Goal: Information Seeking & Learning: Find contact information

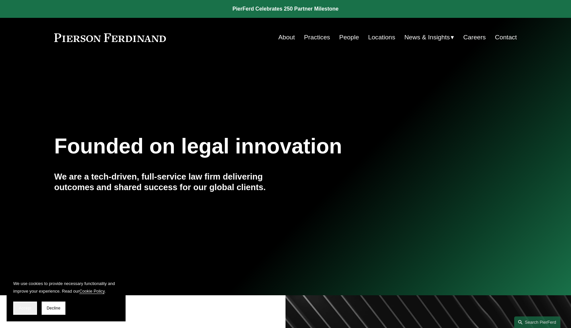
click at [29, 308] on span "Accept" at bounding box center [25, 308] width 13 height 5
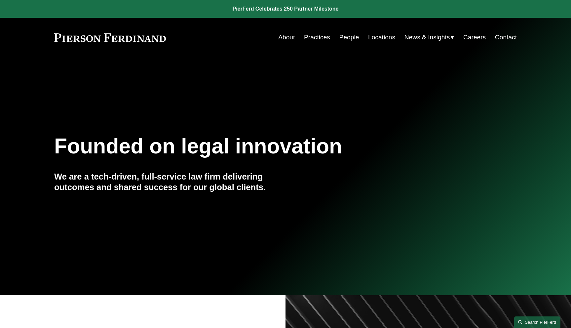
click at [534, 317] on link "Search this site" at bounding box center [537, 322] width 46 height 12
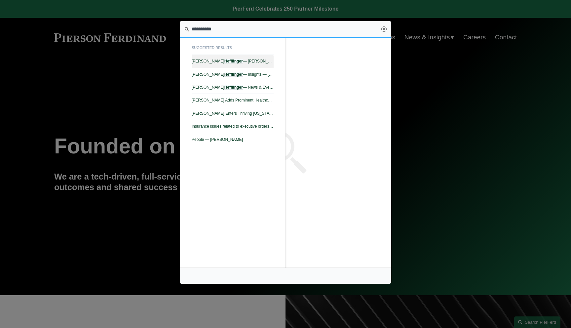
click at [266, 64] on link "Benjamin Hefflinger — Pierson Ferdinand LLP" at bounding box center [233, 61] width 82 height 13
type input "**********"
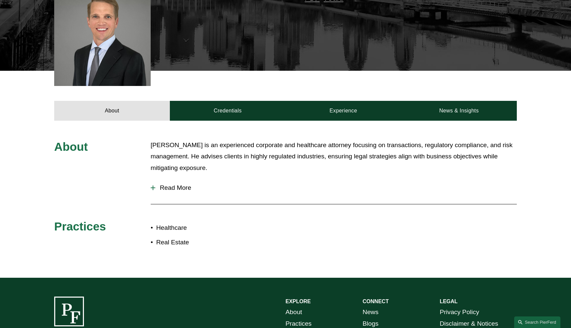
scroll to position [197, 0]
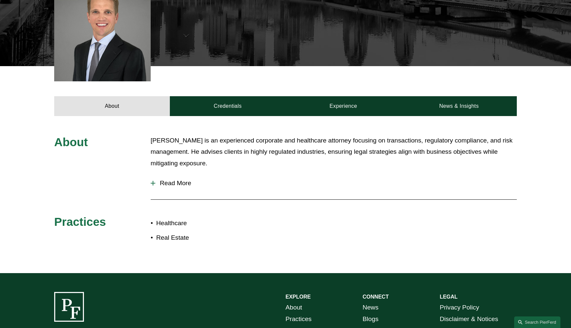
click at [181, 188] on button "Read More" at bounding box center [334, 183] width 366 height 17
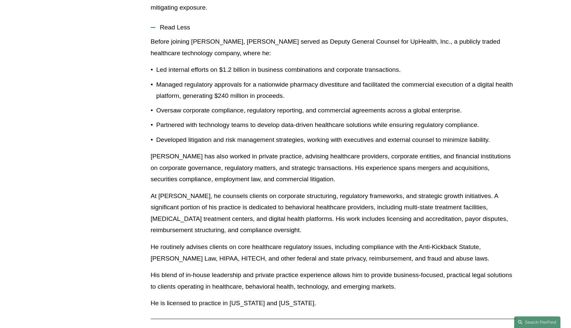
scroll to position [377, 0]
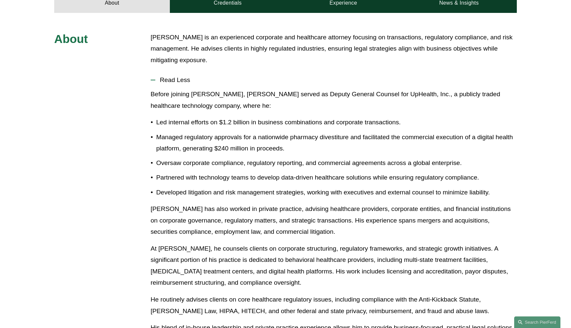
click at [170, 84] on span "Read Less" at bounding box center [336, 79] width 362 height 7
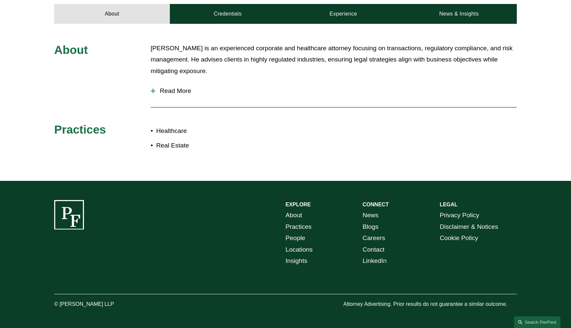
scroll to position [289, 0]
click at [166, 92] on span "Read More" at bounding box center [336, 90] width 362 height 7
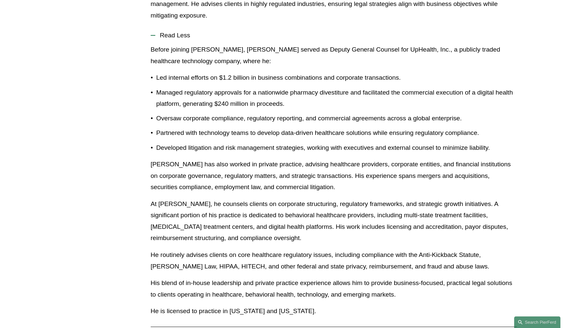
scroll to position [354, 0]
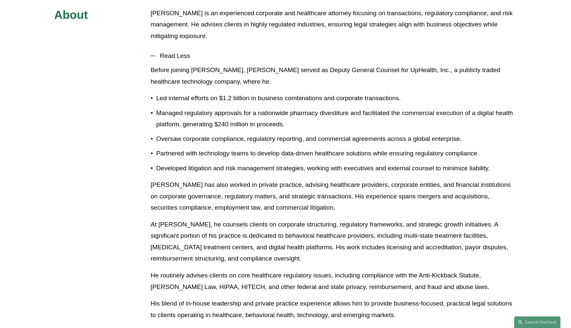
click at [190, 55] on span "Read Less" at bounding box center [336, 55] width 362 height 7
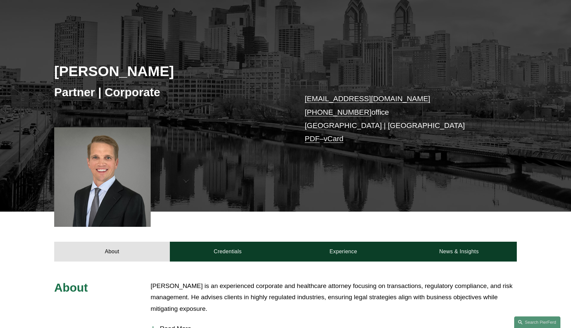
scroll to position [0, 0]
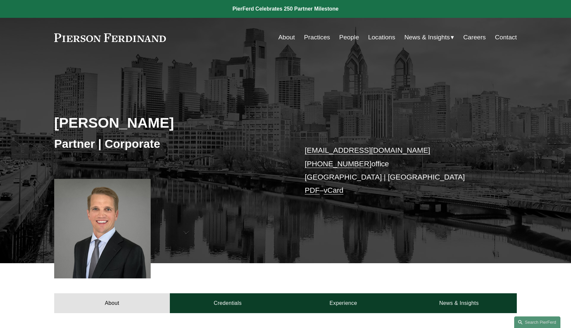
drag, startPoint x: 198, startPoint y: 126, endPoint x: 34, endPoint y: 126, distance: 164.3
click at [34, 126] on div "Benjamin Hefflinger Partner | Corporate ben.hefflinger@pierferd.com +1.215.267.…" at bounding box center [285, 168] width 571 height 189
copy h2 "[PERSON_NAME]"
click at [34, 124] on div "Benjamin Hefflinger Partner | Corporate ben.hefflinger@pierferd.com +1.215.267.…" at bounding box center [285, 168] width 571 height 189
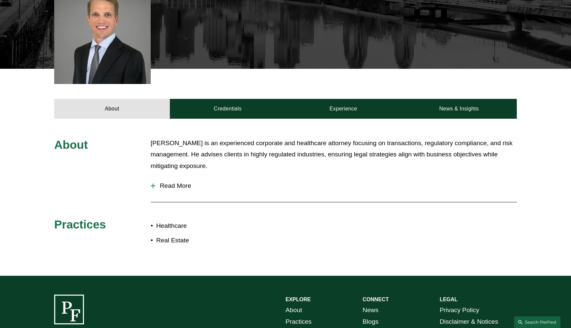
scroll to position [198, 0]
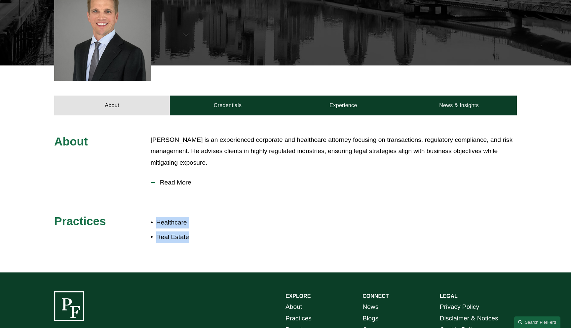
drag, startPoint x: 193, startPoint y: 237, endPoint x: 157, endPoint y: 224, distance: 38.8
click at [157, 224] on ul "Healthcare Real Estate" at bounding box center [218, 230] width 135 height 26
copy ul "Healthcare Real Estate"
click at [273, 226] on p "Healthcare" at bounding box center [220, 223] width 129 height 12
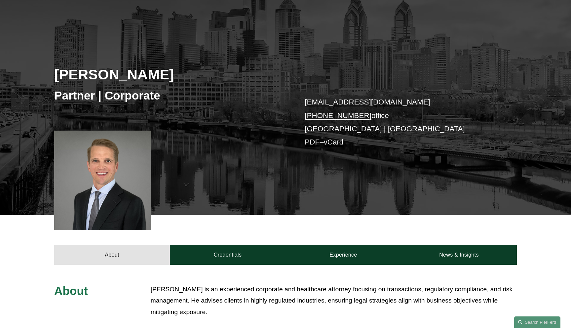
scroll to position [0, 0]
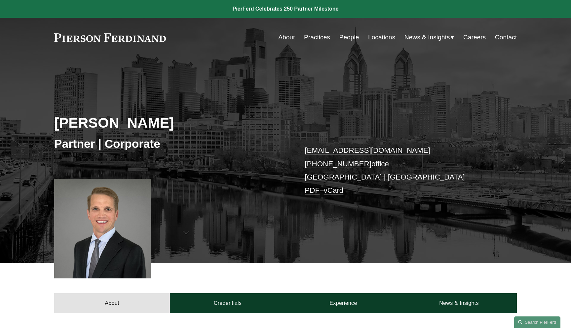
click at [312, 40] on link "Practices" at bounding box center [317, 37] width 26 height 13
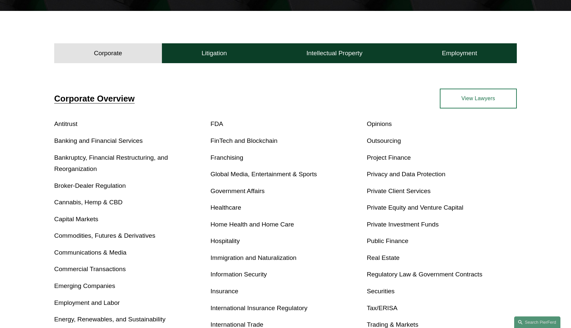
scroll to position [185, 0]
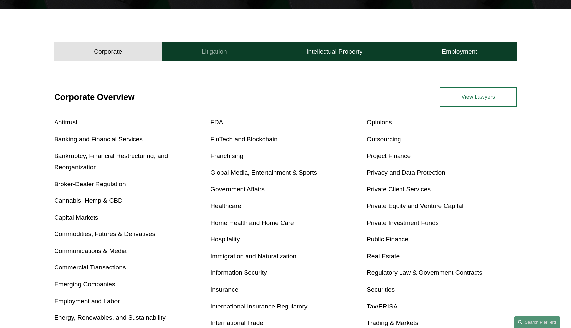
click at [202, 56] on button "Litigation" at bounding box center [214, 52] width 105 height 20
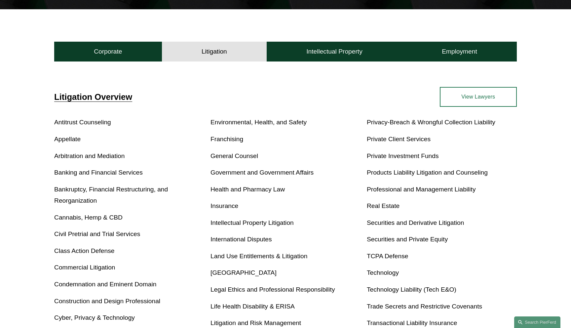
click at [233, 157] on link "General Counsel" at bounding box center [235, 155] width 48 height 7
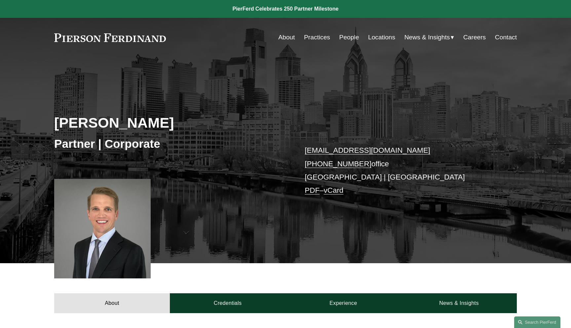
click at [144, 37] on link at bounding box center [110, 37] width 112 height 9
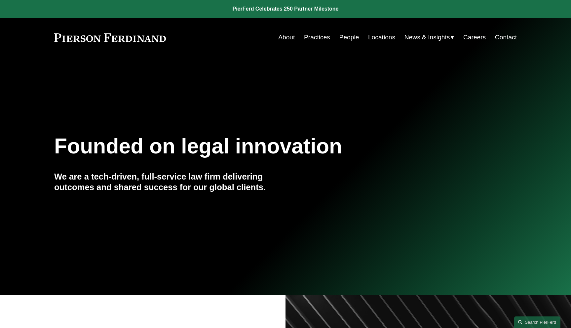
click at [346, 37] on link "People" at bounding box center [349, 37] width 20 height 13
click at [383, 35] on link "Locations" at bounding box center [381, 37] width 27 height 13
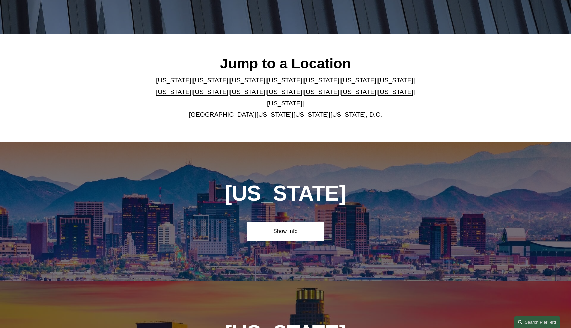
click at [259, 111] on link "Virginia" at bounding box center [273, 114] width 35 height 7
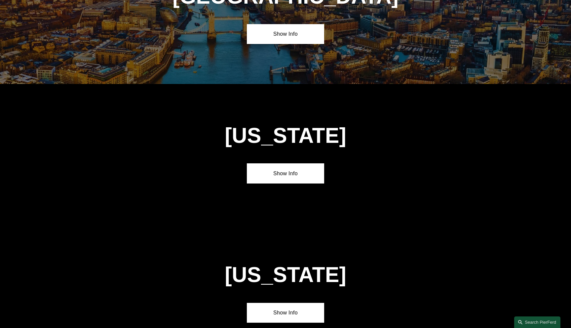
scroll to position [2530, 0]
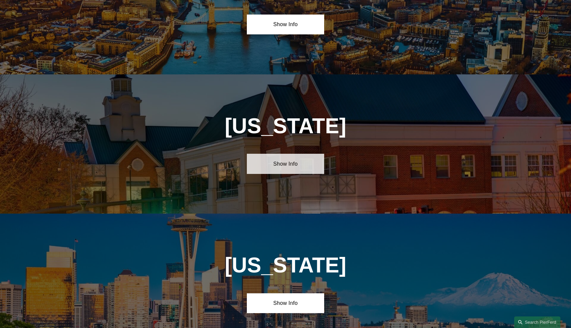
click at [290, 154] on link "Show Info" at bounding box center [285, 164] width 77 height 20
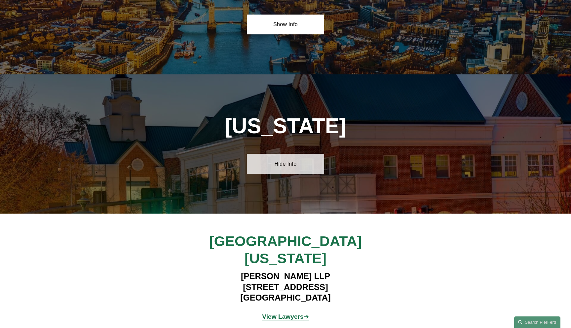
click at [290, 154] on link "Hide Info" at bounding box center [285, 164] width 77 height 20
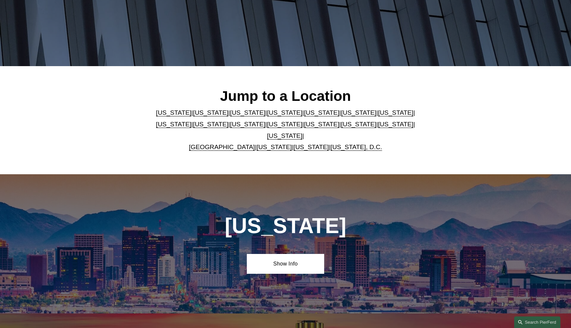
scroll to position [0, 0]
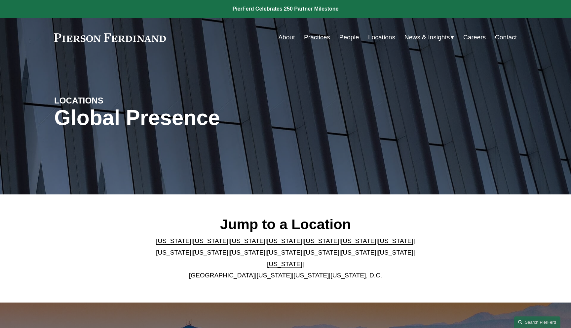
click at [151, 37] on link at bounding box center [110, 37] width 112 height 9
